Goal: Task Accomplishment & Management: Manage account settings

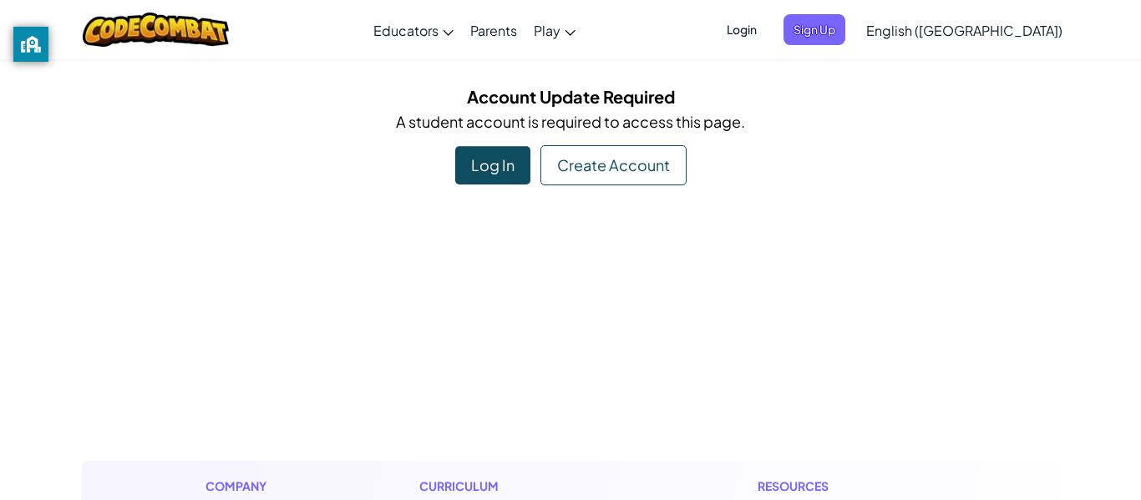
click at [494, 167] on div "Log In" at bounding box center [492, 165] width 75 height 38
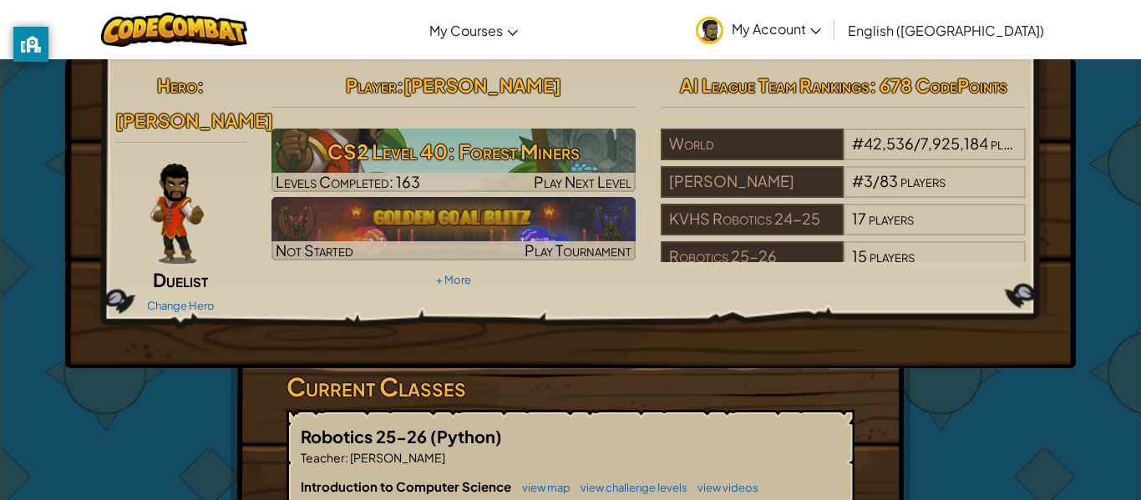
scroll to position [37, 0]
